Goal: Task Accomplishment & Management: Complete application form

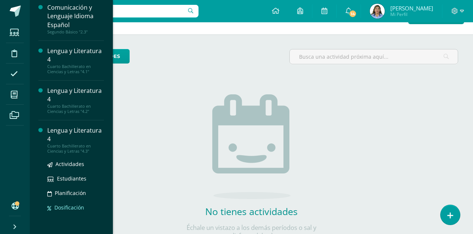
scroll to position [51, 0]
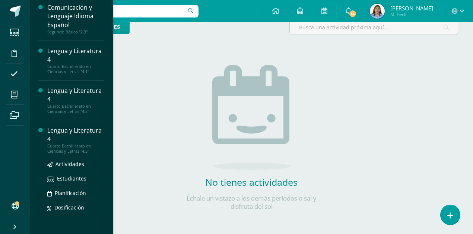
click at [66, 138] on div "Lengua y Literatura 4" at bounding box center [75, 135] width 57 height 17
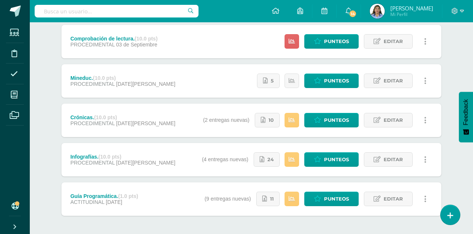
scroll to position [124, 0]
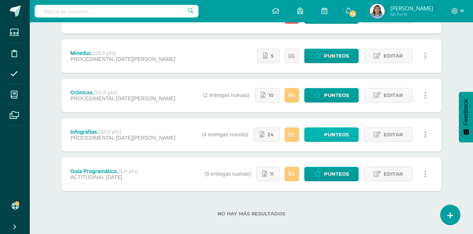
click at [344, 135] on span "Punteos" at bounding box center [336, 135] width 25 height 14
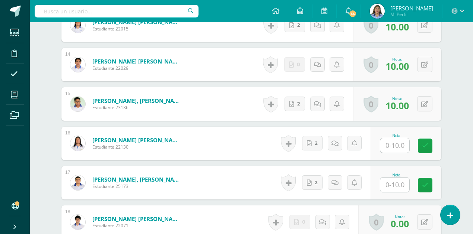
scroll to position [751, 0]
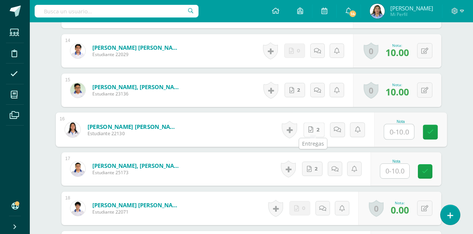
click at [312, 127] on icon at bounding box center [310, 130] width 5 height 6
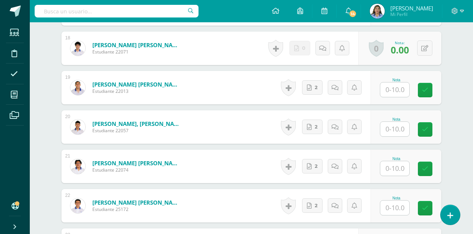
scroll to position [925, 0]
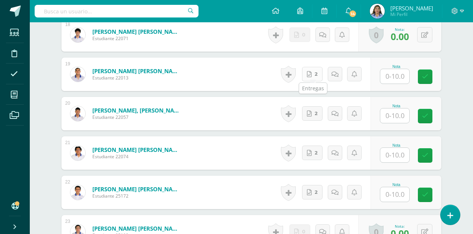
click at [311, 71] on icon at bounding box center [309, 74] width 5 height 6
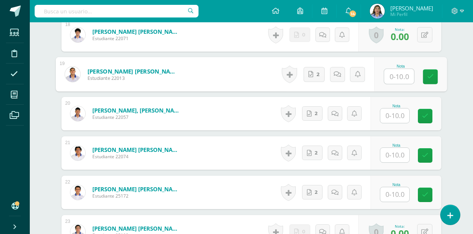
click at [413, 78] on input "text" at bounding box center [399, 76] width 30 height 15
type input "10"
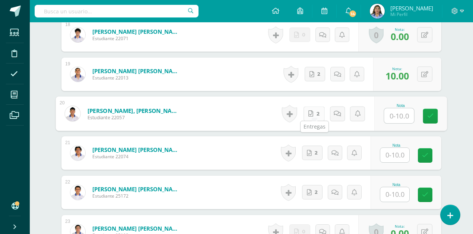
click at [319, 114] on span "2" at bounding box center [317, 114] width 3 height 14
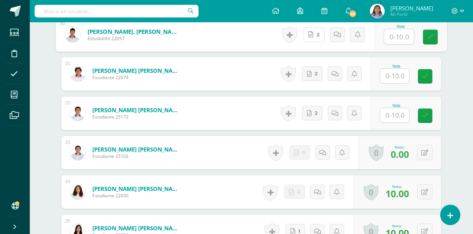
scroll to position [1024, 0]
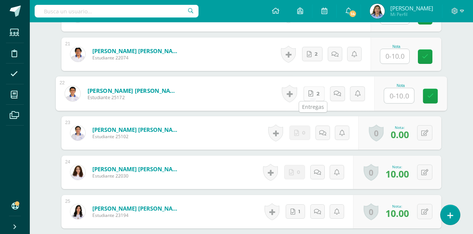
click at [314, 89] on link "2" at bounding box center [313, 93] width 21 height 15
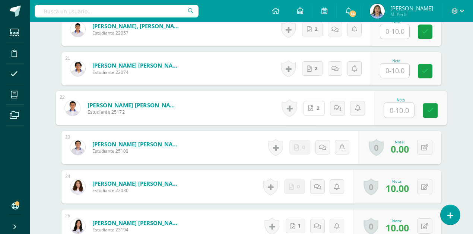
scroll to position [1001, 0]
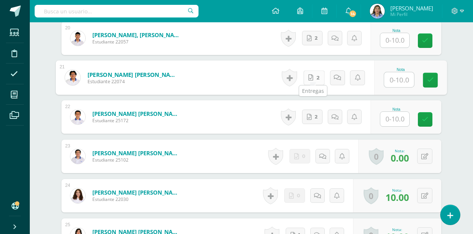
click at [307, 77] on link "2" at bounding box center [313, 77] width 21 height 15
click at [391, 115] on input "text" at bounding box center [394, 119] width 29 height 15
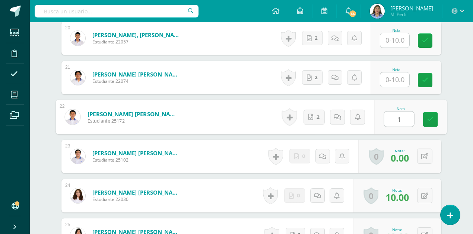
type input "10"
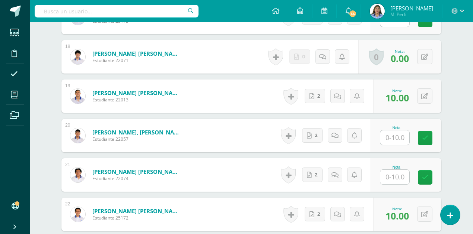
scroll to position [901, 0]
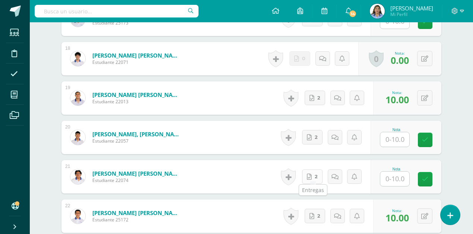
click at [317, 173] on span "2" at bounding box center [316, 177] width 3 height 14
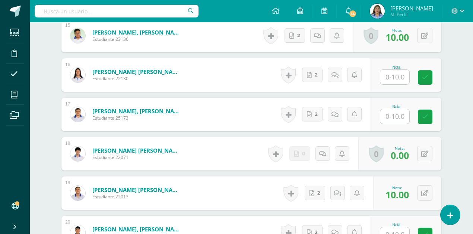
scroll to position [778, 0]
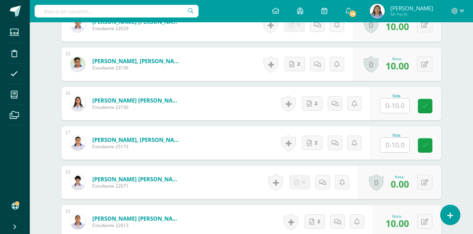
click at [403, 104] on input "text" at bounding box center [394, 106] width 29 height 15
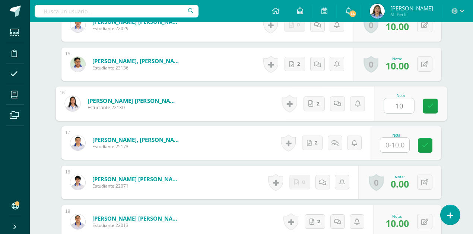
type input "10"
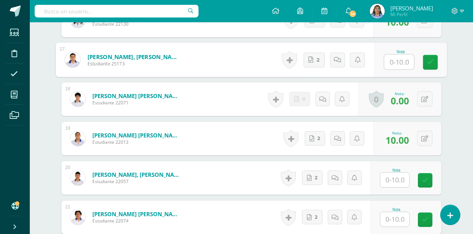
scroll to position [877, 0]
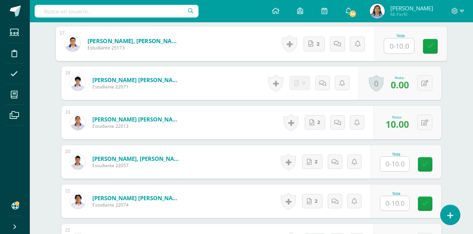
click at [400, 202] on input "text" at bounding box center [394, 204] width 29 height 15
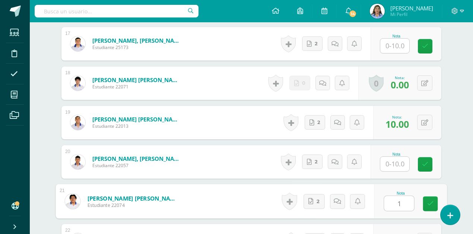
type input "10"
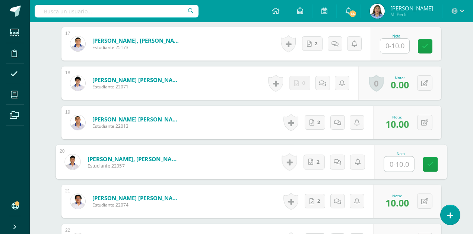
click at [395, 163] on input "text" at bounding box center [399, 164] width 30 height 15
type input "8"
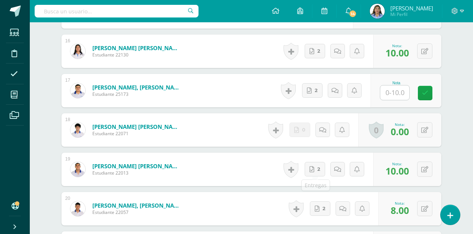
scroll to position [827, 0]
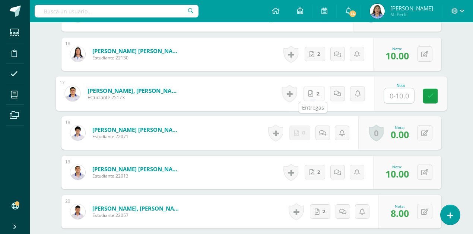
click at [316, 90] on link "2" at bounding box center [313, 93] width 21 height 15
click at [411, 93] on input "text" at bounding box center [399, 96] width 30 height 15
type input "9"
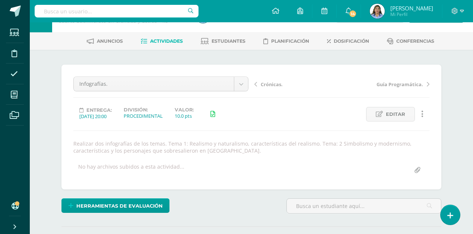
scroll to position [0, 0]
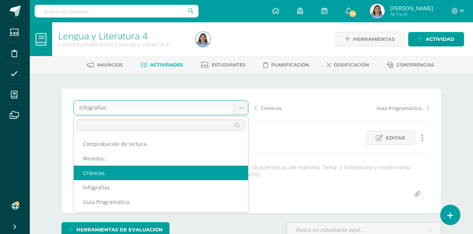
select select "/dashboard/teacher/grade-activity/41956/"
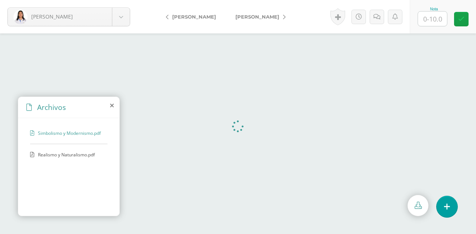
click at [62, 156] on span "Realismo y Naturalismo.pdf" at bounding box center [68, 155] width 61 height 6
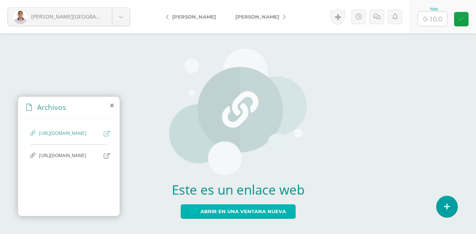
click at [245, 213] on span "Abrir en una ventana nueva" at bounding box center [244, 212] width 86 height 14
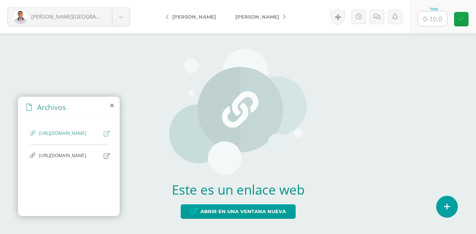
click at [71, 160] on span "https://www.canva.com/design/DAGuqWgf0uU/2o8wdmpKfeJl22C6B8W_DA/edit?utm_conten…" at bounding box center [69, 156] width 61 height 7
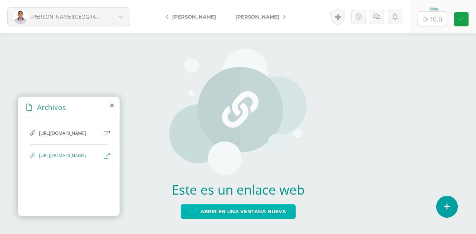
click at [255, 214] on span "Abrir en una ventana nueva" at bounding box center [244, 212] width 86 height 14
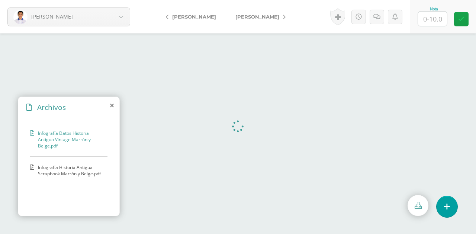
click at [56, 135] on span "Infografía Datos Historia Antiguo Vintage Marrón y Beige.pdf" at bounding box center [71, 139] width 66 height 19
click at [74, 167] on span "Infografía Historia Antigua Scrapbook Marrón y Beige.pdf" at bounding box center [71, 171] width 66 height 13
click at [57, 169] on span "Infografía Historia Antigua Scrapbook Marrón y Beige.pdf" at bounding box center [71, 171] width 66 height 13
click at [113, 105] on icon at bounding box center [112, 106] width 4 height 6
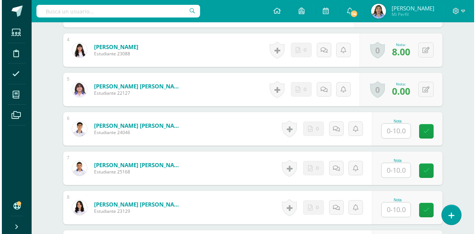
scroll to position [373, 0]
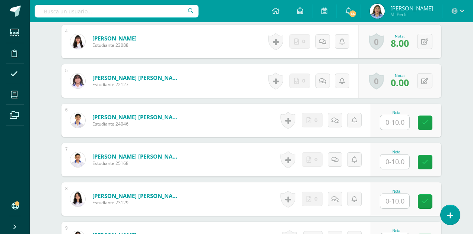
click at [396, 121] on input "text" at bounding box center [394, 122] width 29 height 15
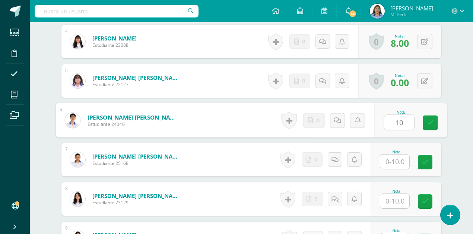
type input "10"
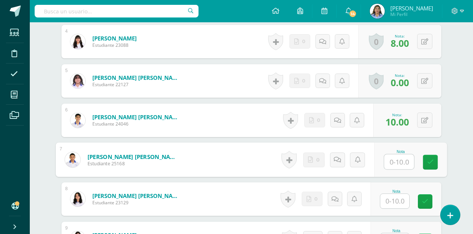
click at [293, 121] on link at bounding box center [290, 120] width 15 height 17
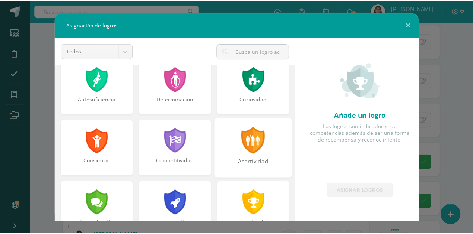
scroll to position [0, 0]
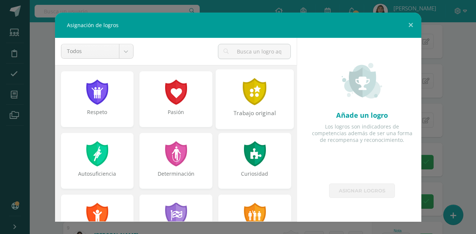
click at [262, 105] on div "Trabajo original" at bounding box center [255, 99] width 78 height 60
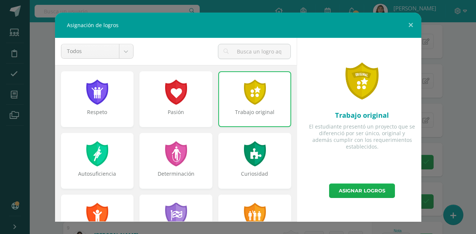
click at [360, 188] on link "Asignar logros" at bounding box center [362, 191] width 66 height 15
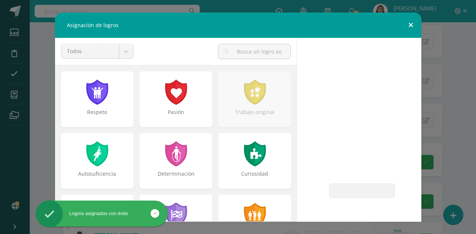
click at [411, 25] on button at bounding box center [410, 25] width 21 height 25
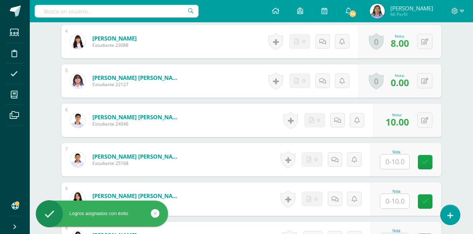
click at [395, 160] on input "text" at bounding box center [394, 162] width 29 height 15
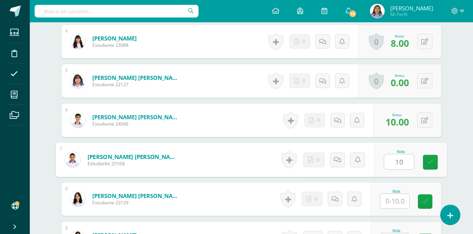
type input "10"
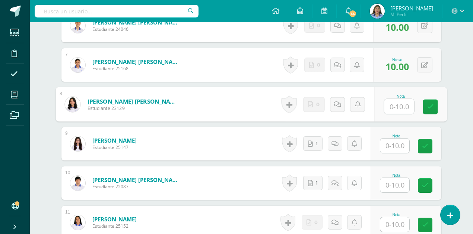
scroll to position [473, 0]
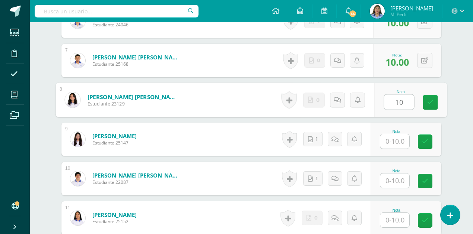
type input "10"
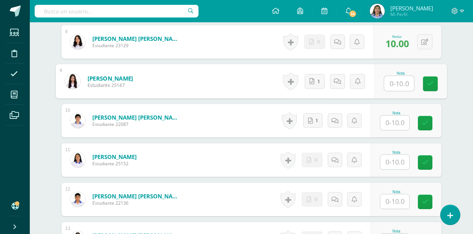
scroll to position [522, 0]
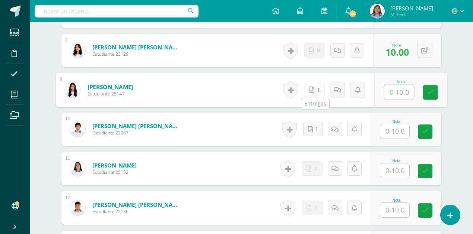
click at [319, 87] on span "1" at bounding box center [318, 90] width 2 height 14
click at [400, 91] on input "text" at bounding box center [399, 92] width 30 height 15
type input "10"
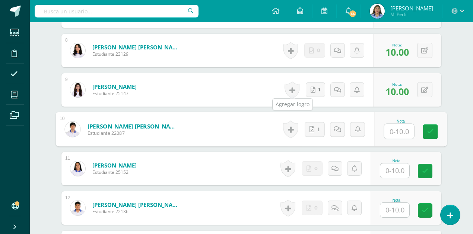
click at [295, 87] on link at bounding box center [291, 90] width 15 height 17
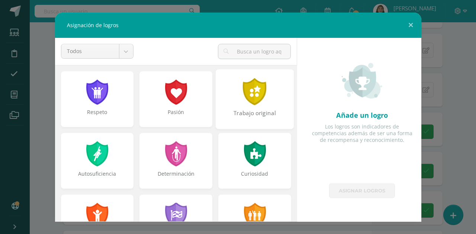
click at [263, 96] on div at bounding box center [255, 91] width 26 height 27
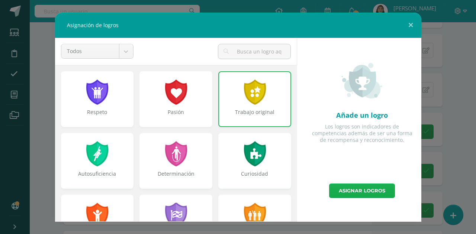
click at [358, 189] on link "Asignar logros" at bounding box center [362, 191] width 66 height 15
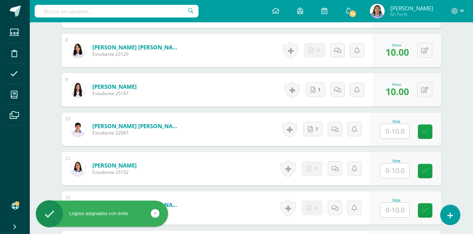
click at [395, 126] on input "text" at bounding box center [394, 131] width 29 height 15
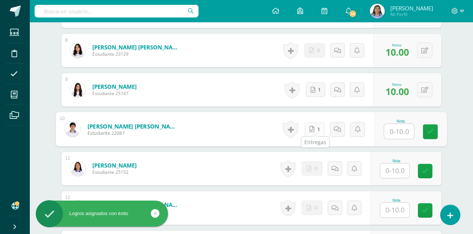
click at [316, 129] on link "1" at bounding box center [314, 129] width 20 height 15
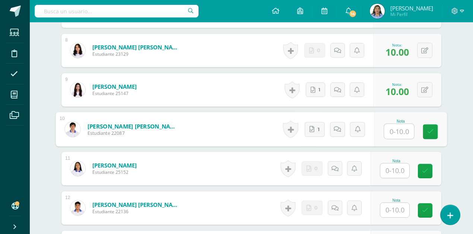
click at [400, 125] on input "text" at bounding box center [399, 131] width 30 height 15
type input "9"
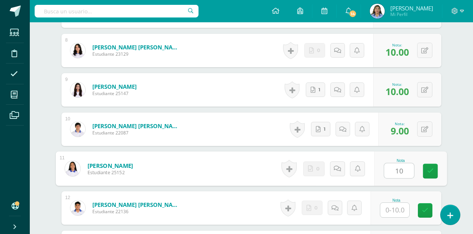
type input "10"
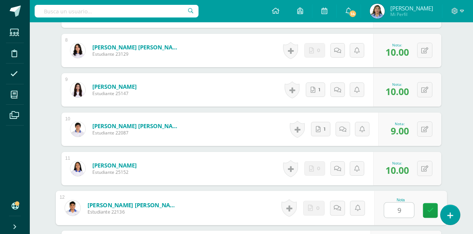
type input "9"
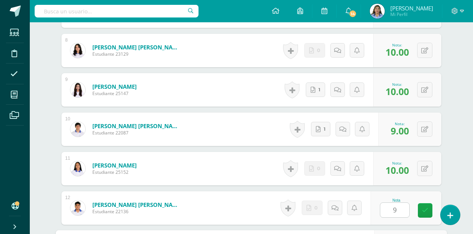
scroll to position [652, 0]
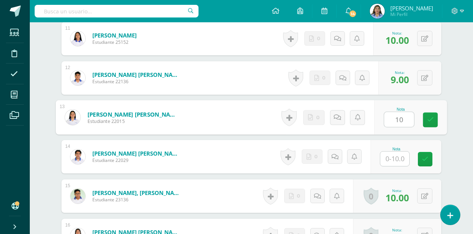
type input "10"
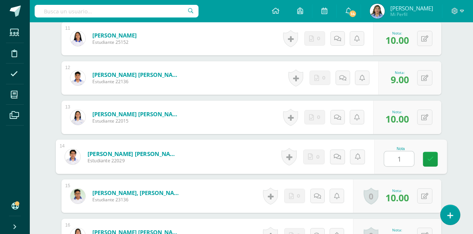
type input "10"
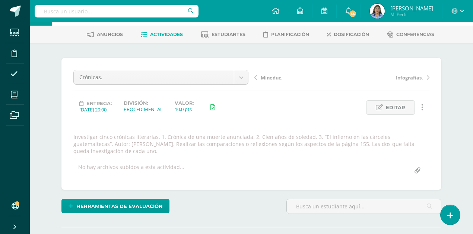
scroll to position [0, 0]
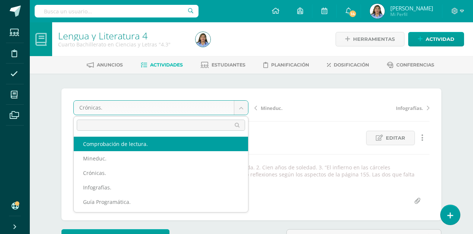
select select "/dashboard/teacher/grade-activity/42517/"
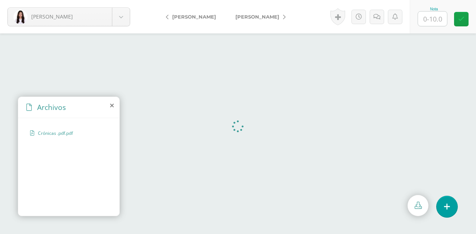
click at [112, 105] on icon at bounding box center [112, 106] width 4 height 6
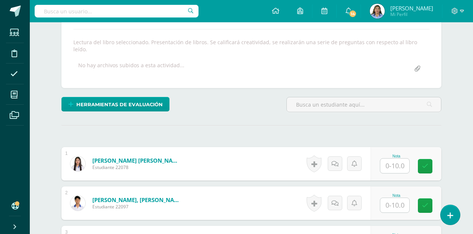
scroll to position [126, 0]
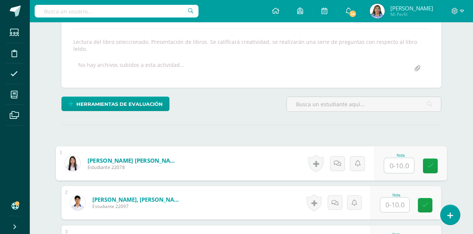
click at [406, 160] on input "text" at bounding box center [399, 166] width 30 height 15
type input "9"
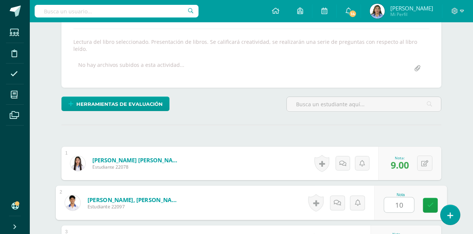
type input "10"
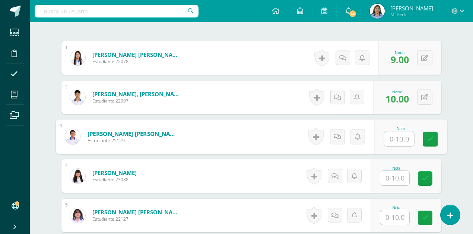
scroll to position [233, 0]
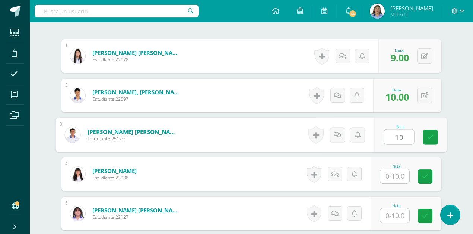
type input "10"
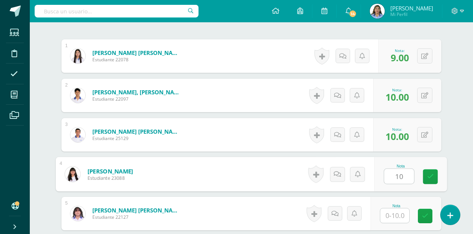
type input "10"
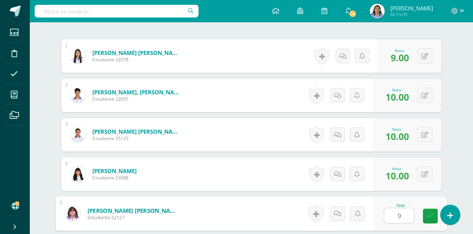
type input "9"
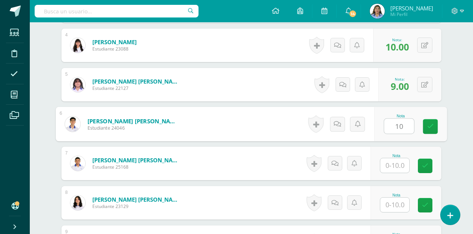
type input "10"
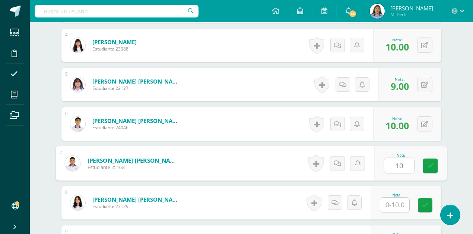
type input "10"
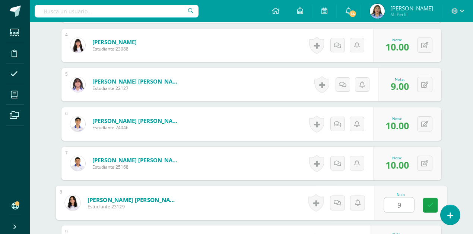
type input "9"
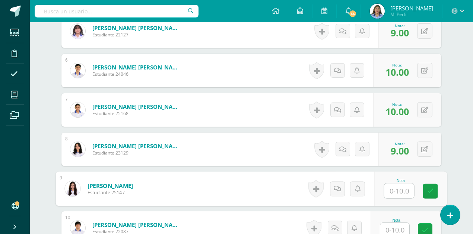
scroll to position [421, 0]
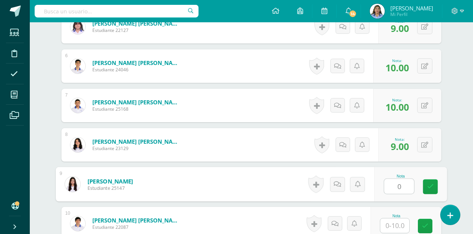
type input "0"
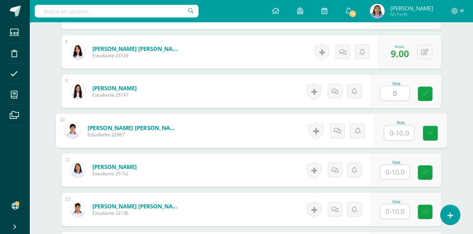
scroll to position [520, 0]
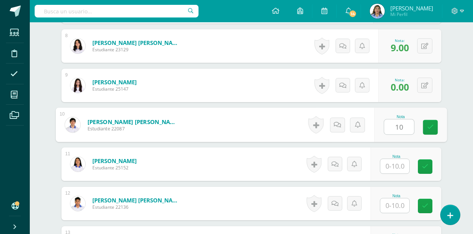
type input "10"
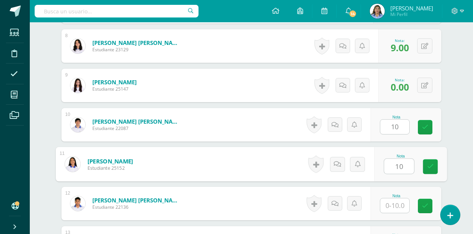
type input "10"
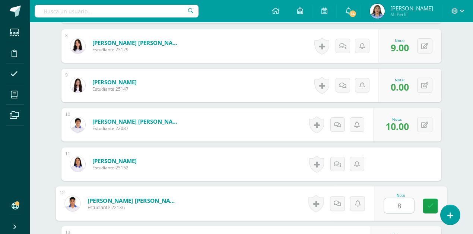
type input "8"
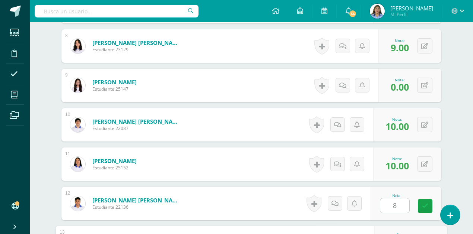
scroll to position [529, 0]
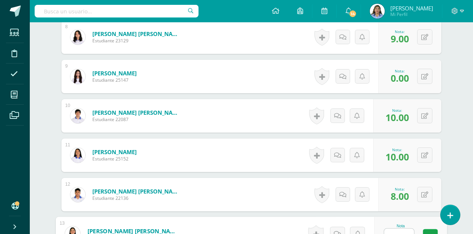
type input "8"
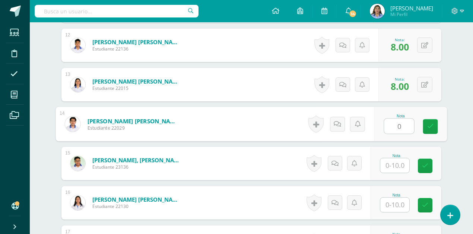
type input "0"
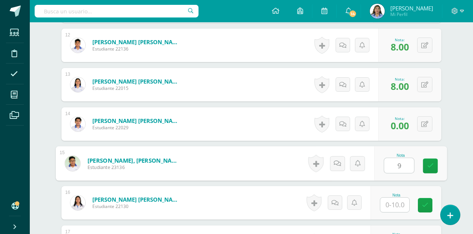
type input "9"
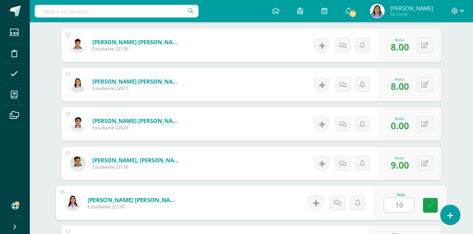
type input "10"
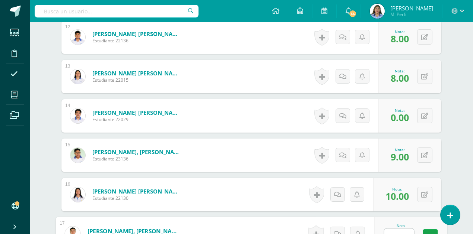
type input "8"
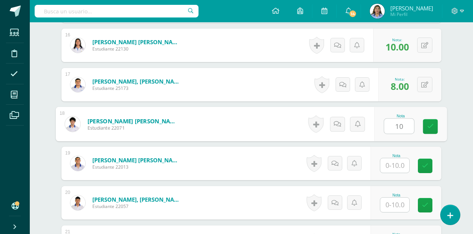
type input "10"
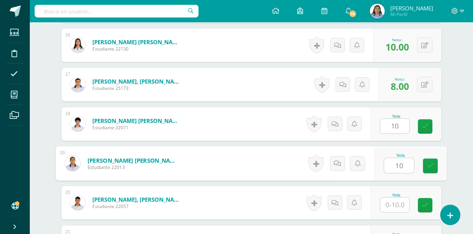
type input "10"
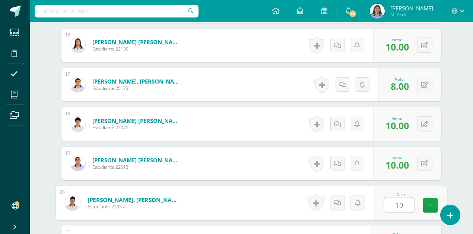
type input "10"
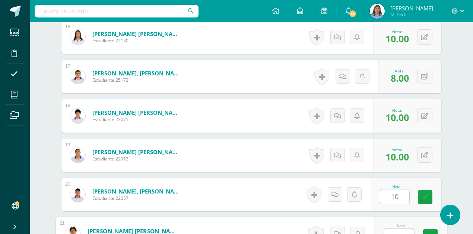
type input "10"
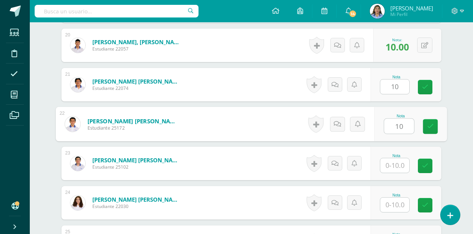
type input "10"
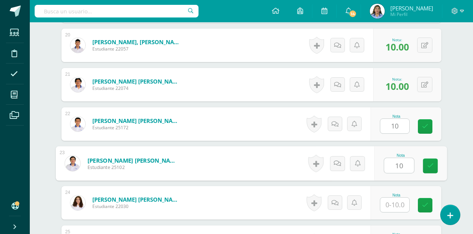
type input "10"
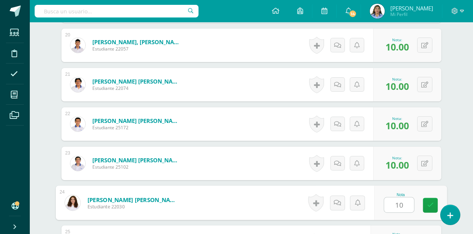
type input "10"
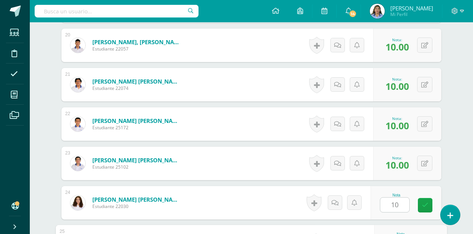
scroll to position [1002, 0]
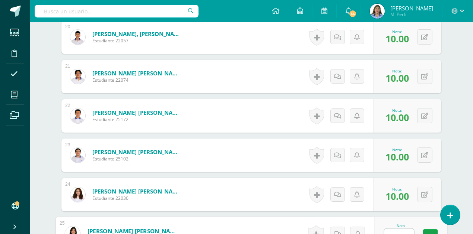
type input "10"
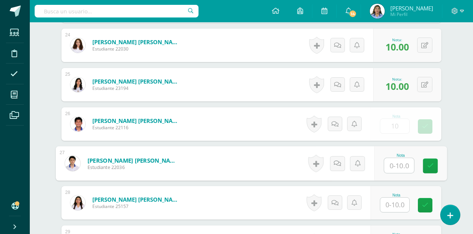
type input "10.00"
drag, startPoint x: 432, startPoint y: 118, endPoint x: 410, endPoint y: 121, distance: 22.9
click at [432, 118] on div "0 Logros Logros obtenidos Aún no hay logros agregados Nota: 10.00" at bounding box center [407, 124] width 68 height 33
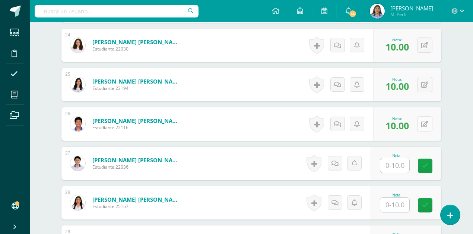
click at [424, 116] on button at bounding box center [424, 123] width 15 height 15
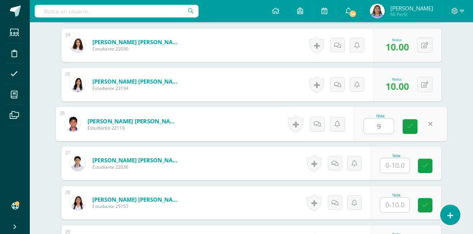
type input "9"
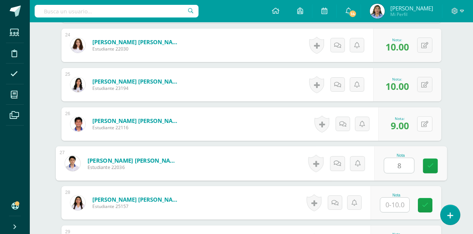
type input "8"
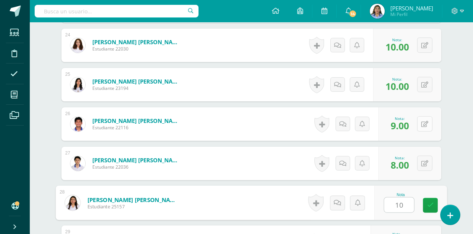
type input "10"
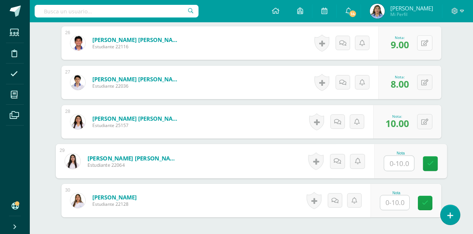
scroll to position [1234, 0]
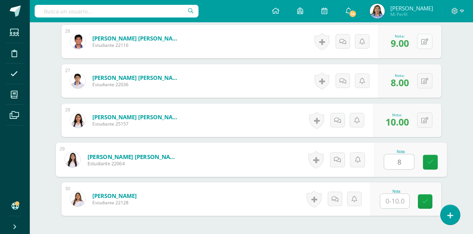
type input "8"
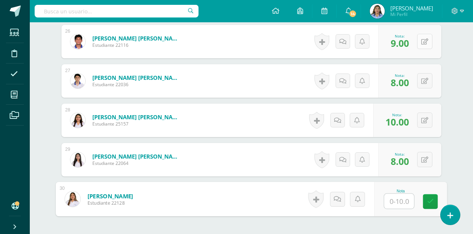
type input "9"
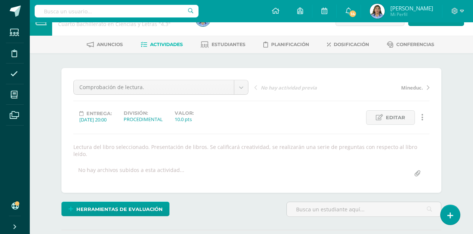
scroll to position [19, 0]
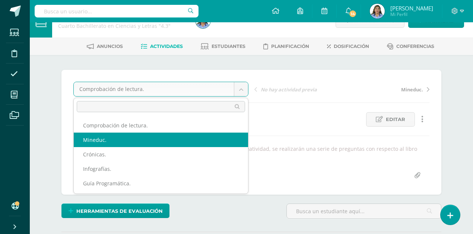
select select "/dashboard/teacher/grade-activity/41959/"
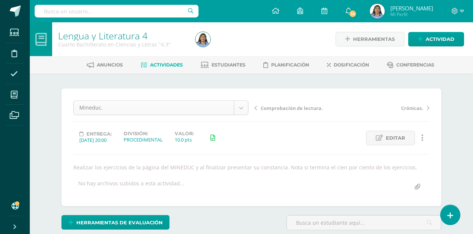
click at [248, 109] on div "Mineduc." at bounding box center [160, 107] width 175 height 15
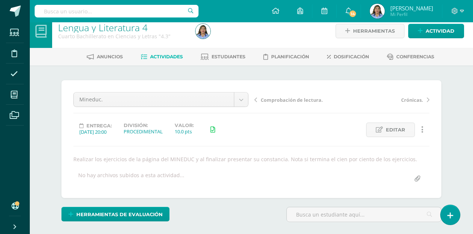
scroll to position [33, 0]
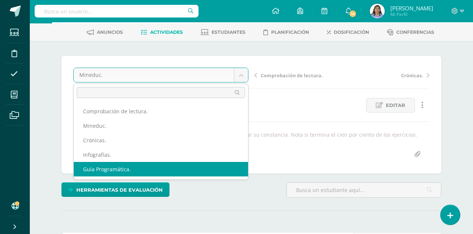
select select "/dashboard/teacher/grade-activity/41718/"
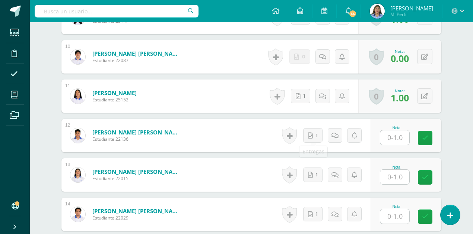
scroll to position [597, 0]
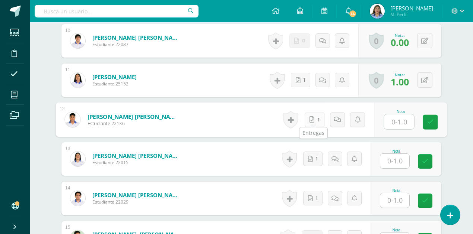
click at [315, 114] on link "1" at bounding box center [314, 119] width 20 height 15
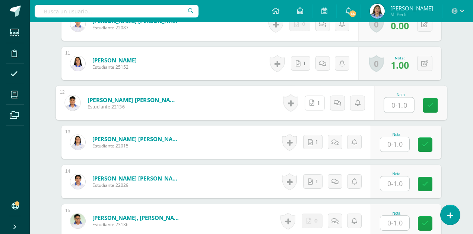
scroll to position [622, 0]
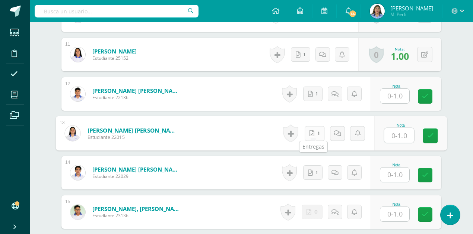
click at [313, 129] on link "1" at bounding box center [314, 133] width 20 height 15
click at [402, 131] on input "text" at bounding box center [399, 135] width 30 height 15
type input "1"
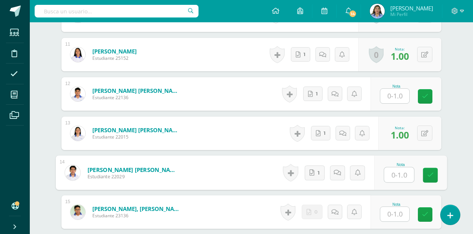
click at [395, 92] on input "text" at bounding box center [394, 96] width 29 height 15
click at [396, 172] on input "text" at bounding box center [399, 175] width 30 height 15
type input "1"
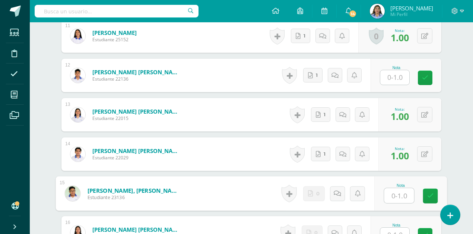
scroll to position [647, 0]
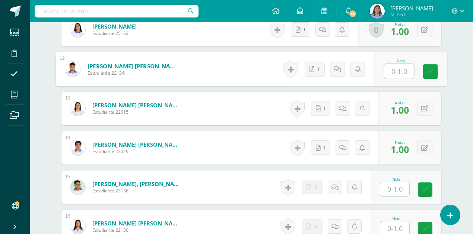
click at [397, 67] on input "text" at bounding box center [399, 71] width 30 height 15
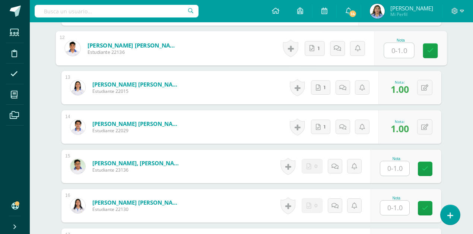
scroll to position [697, 0]
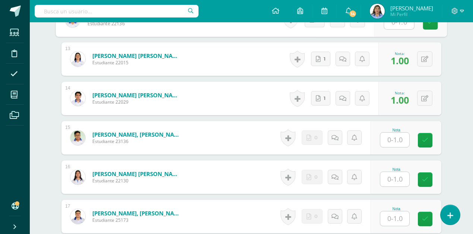
click at [400, 136] on input "text" at bounding box center [394, 140] width 29 height 15
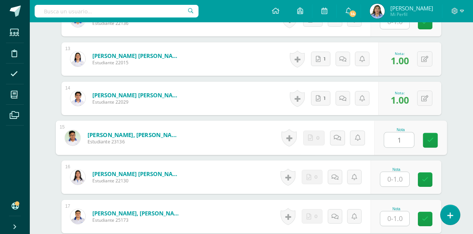
type input "1"
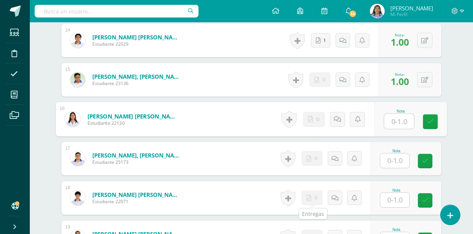
scroll to position [796, 0]
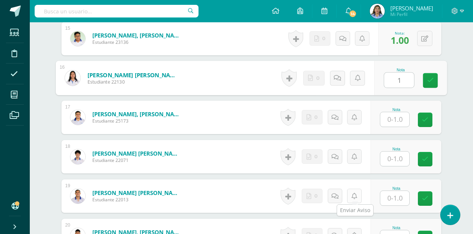
type input "1"
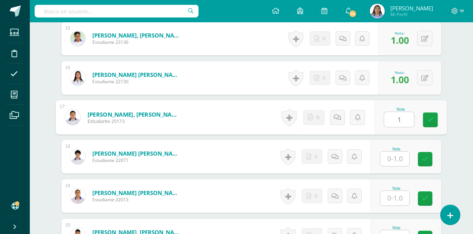
type input "1"
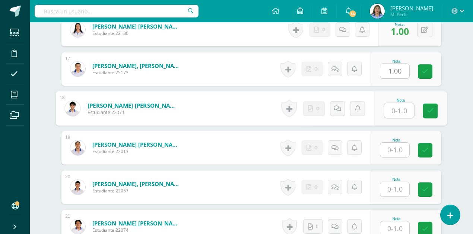
scroll to position [846, 0]
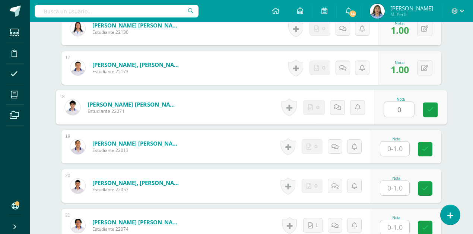
type input "0"
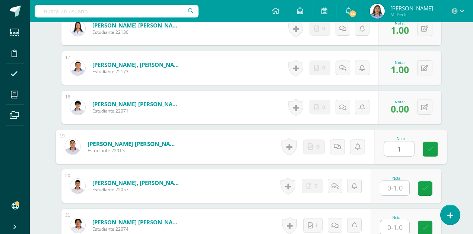
type input "1"
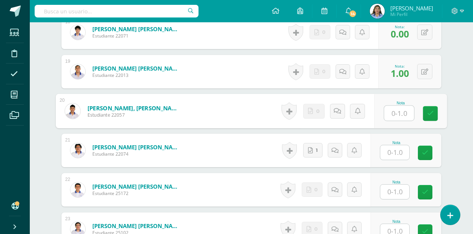
scroll to position [945, 0]
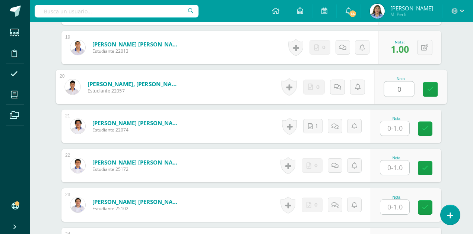
type input "0"
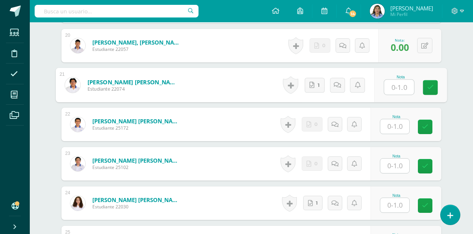
scroll to position [995, 0]
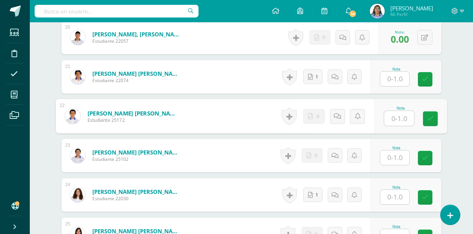
click at [400, 114] on input "text" at bounding box center [399, 118] width 30 height 15
type input "1"
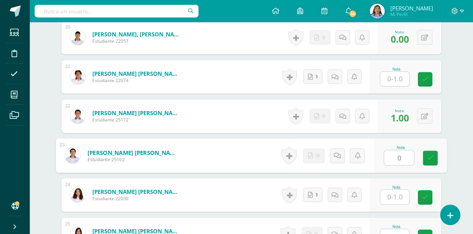
type input "0"
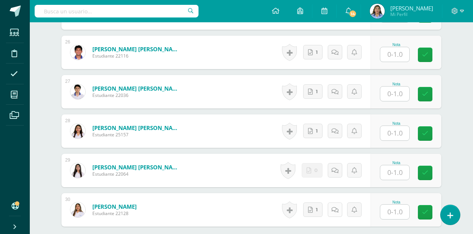
scroll to position [1292, 0]
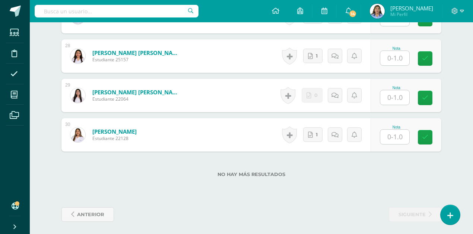
click at [404, 137] on input "text" at bounding box center [394, 137] width 29 height 15
type input "1"
click at [396, 96] on input "text" at bounding box center [394, 97] width 29 height 15
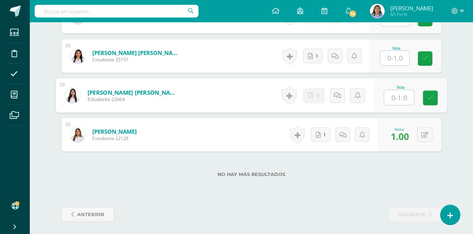
type input "0"
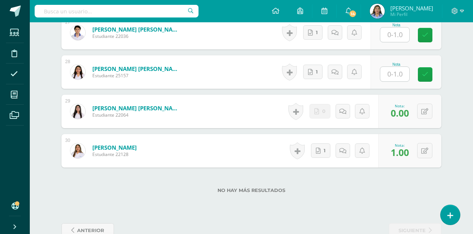
scroll to position [1267, 0]
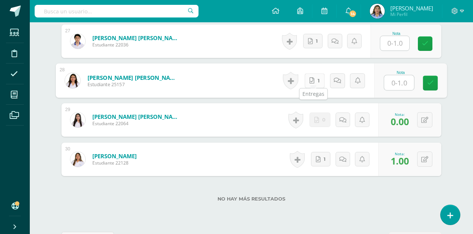
click at [316, 75] on link "1" at bounding box center [314, 80] width 20 height 15
click at [402, 81] on input "text" at bounding box center [399, 83] width 30 height 15
type input "1"
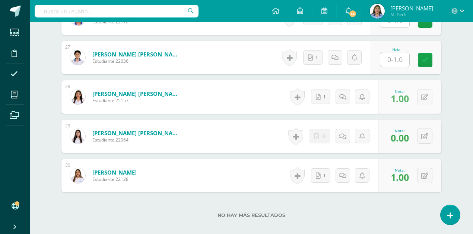
scroll to position [1217, 0]
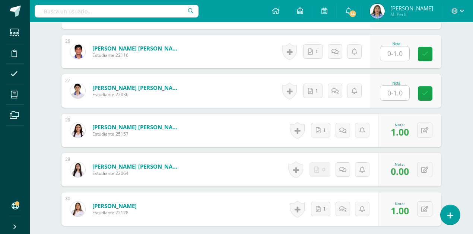
click at [396, 91] on input "text" at bounding box center [394, 93] width 29 height 15
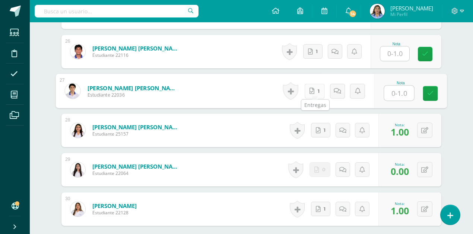
click at [315, 85] on link "1" at bounding box center [314, 91] width 20 height 15
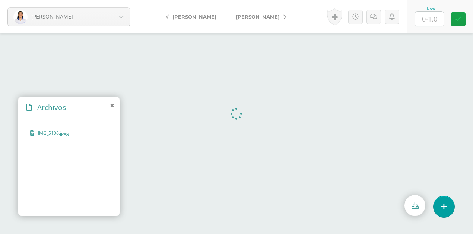
scroll to position [20, 0]
